Goal: Task Accomplishment & Management: Use online tool/utility

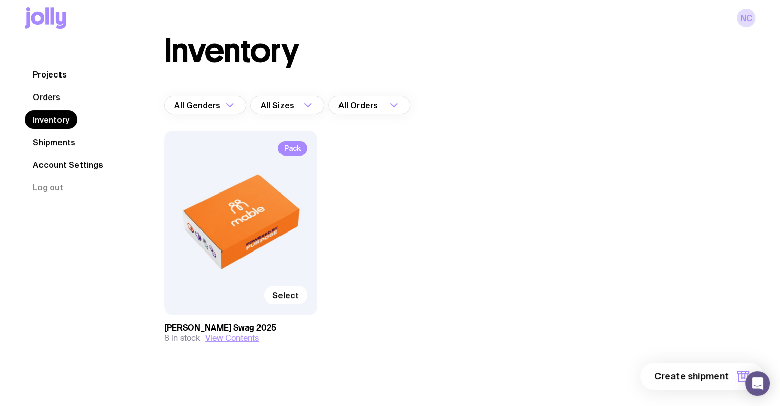
click at [41, 106] on link "Orders" at bounding box center [47, 97] width 44 height 18
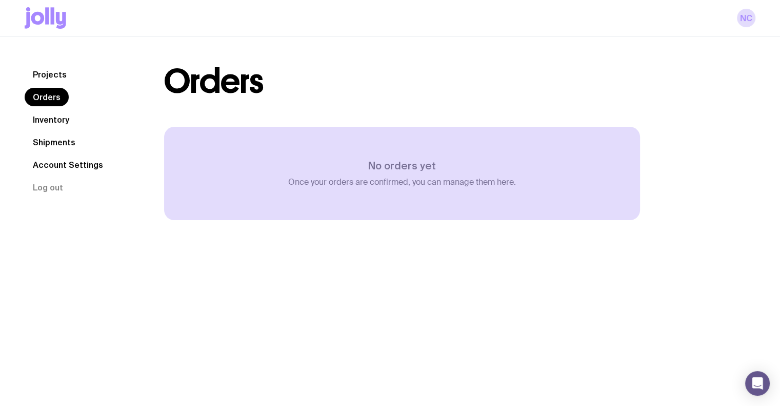
click at [55, 151] on nav "Projects Orders Inventory Shipments Account Settings Log out" at bounding box center [82, 130] width 115 height 131
click at [52, 148] on link "Shipments" at bounding box center [54, 142] width 59 height 18
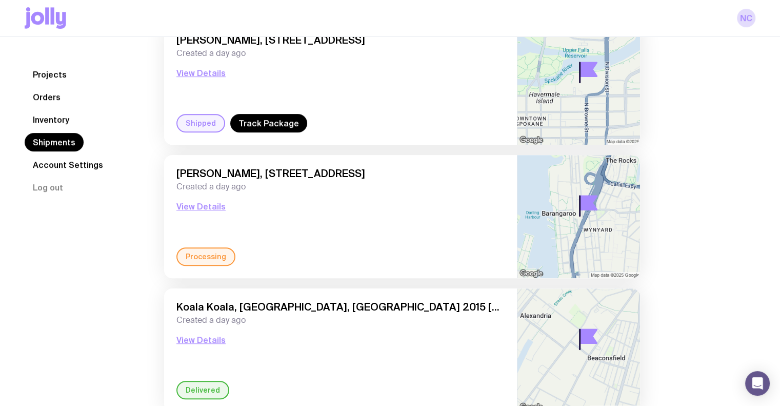
scroll to position [683, 0]
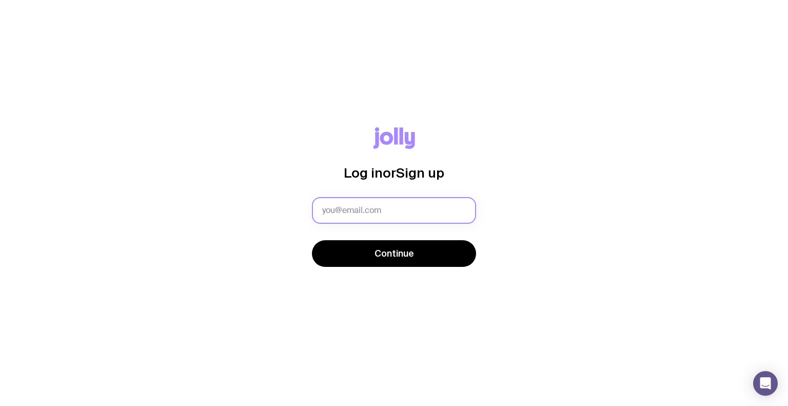
type input "[EMAIL_ADDRESS][PERSON_NAME][PERSON_NAME][DOMAIN_NAME]"
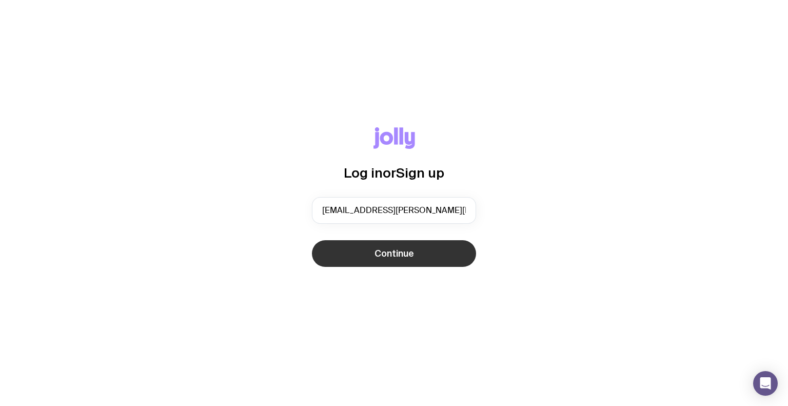
click at [395, 247] on span "Continue" at bounding box center [395, 253] width 40 height 12
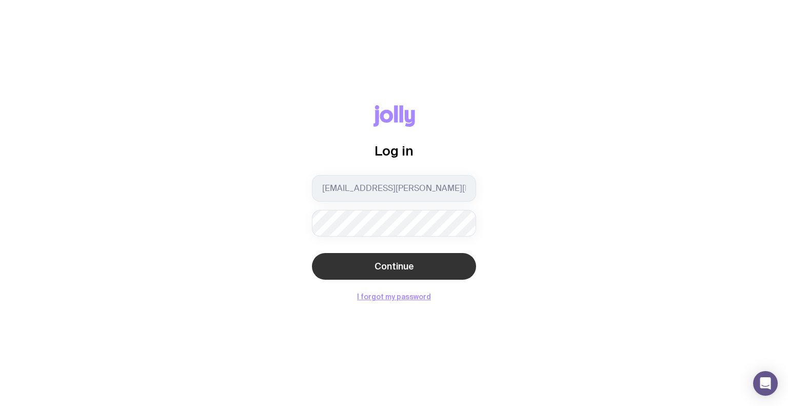
click at [396, 269] on span "Continue" at bounding box center [395, 266] width 40 height 12
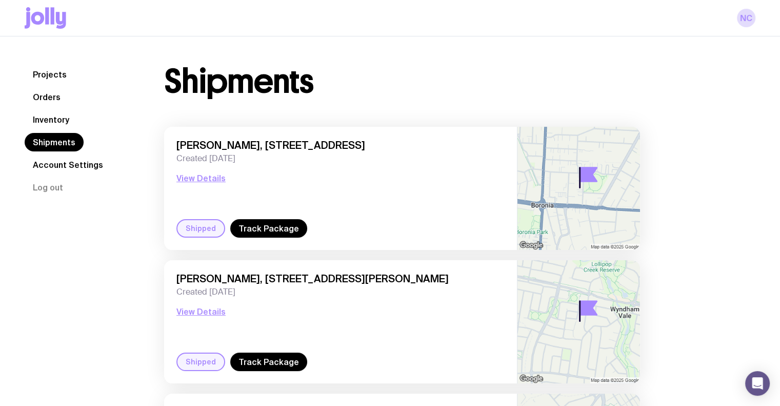
click at [51, 144] on link "Shipments" at bounding box center [54, 142] width 59 height 18
